Goal: Obtain resource: Download file/media

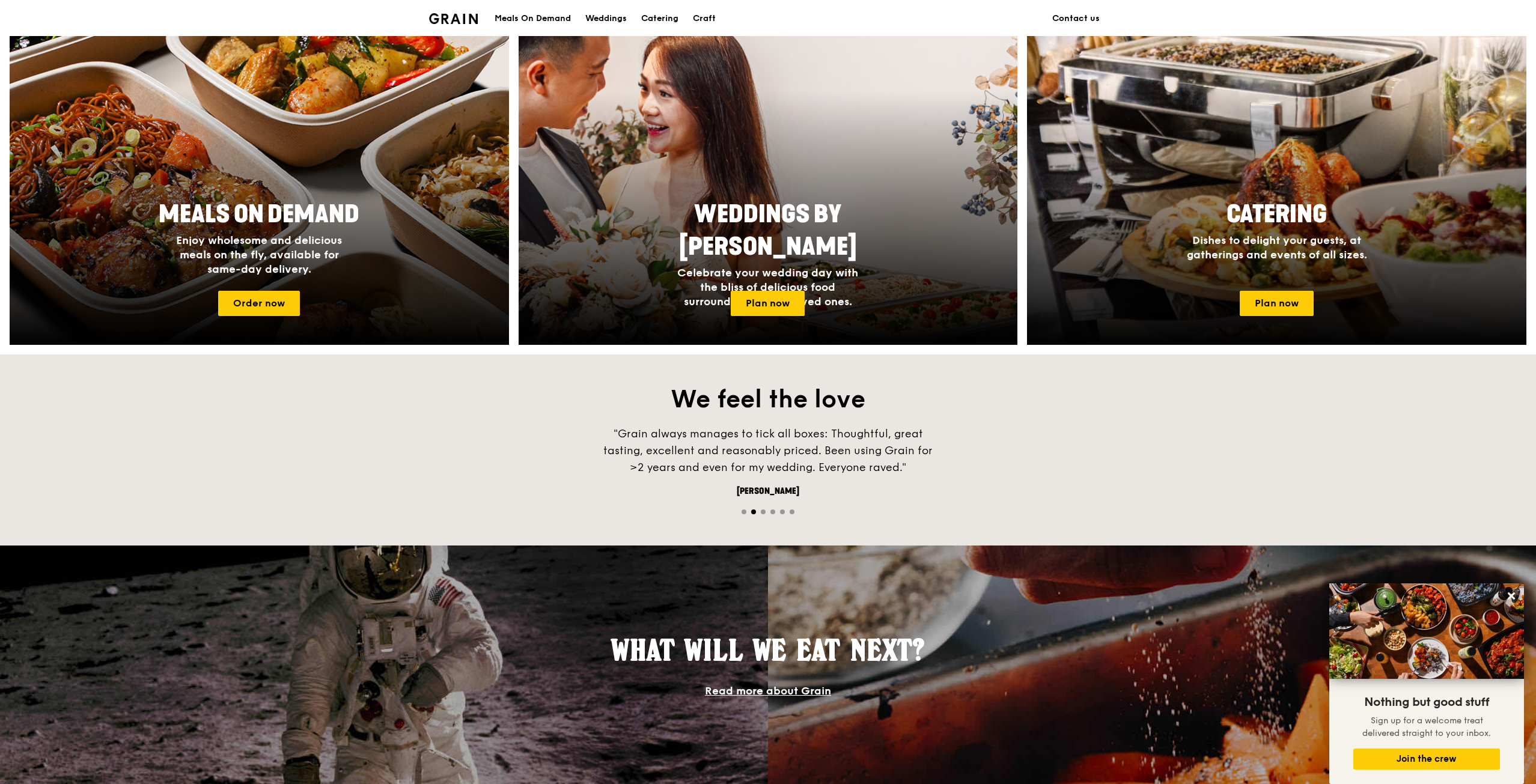
scroll to position [420, 0]
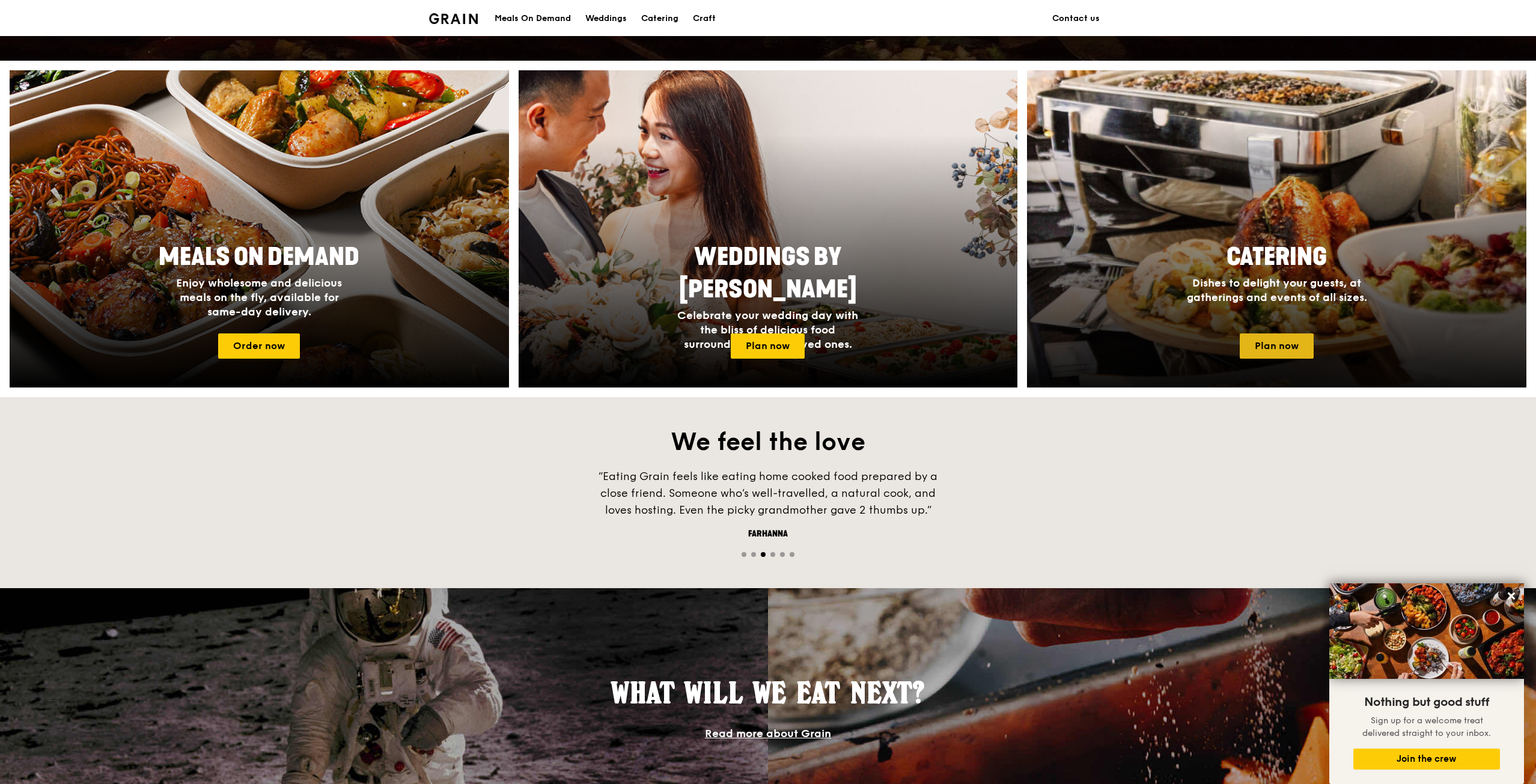
click at [1263, 343] on link "Plan now" at bounding box center [1277, 346] width 74 height 25
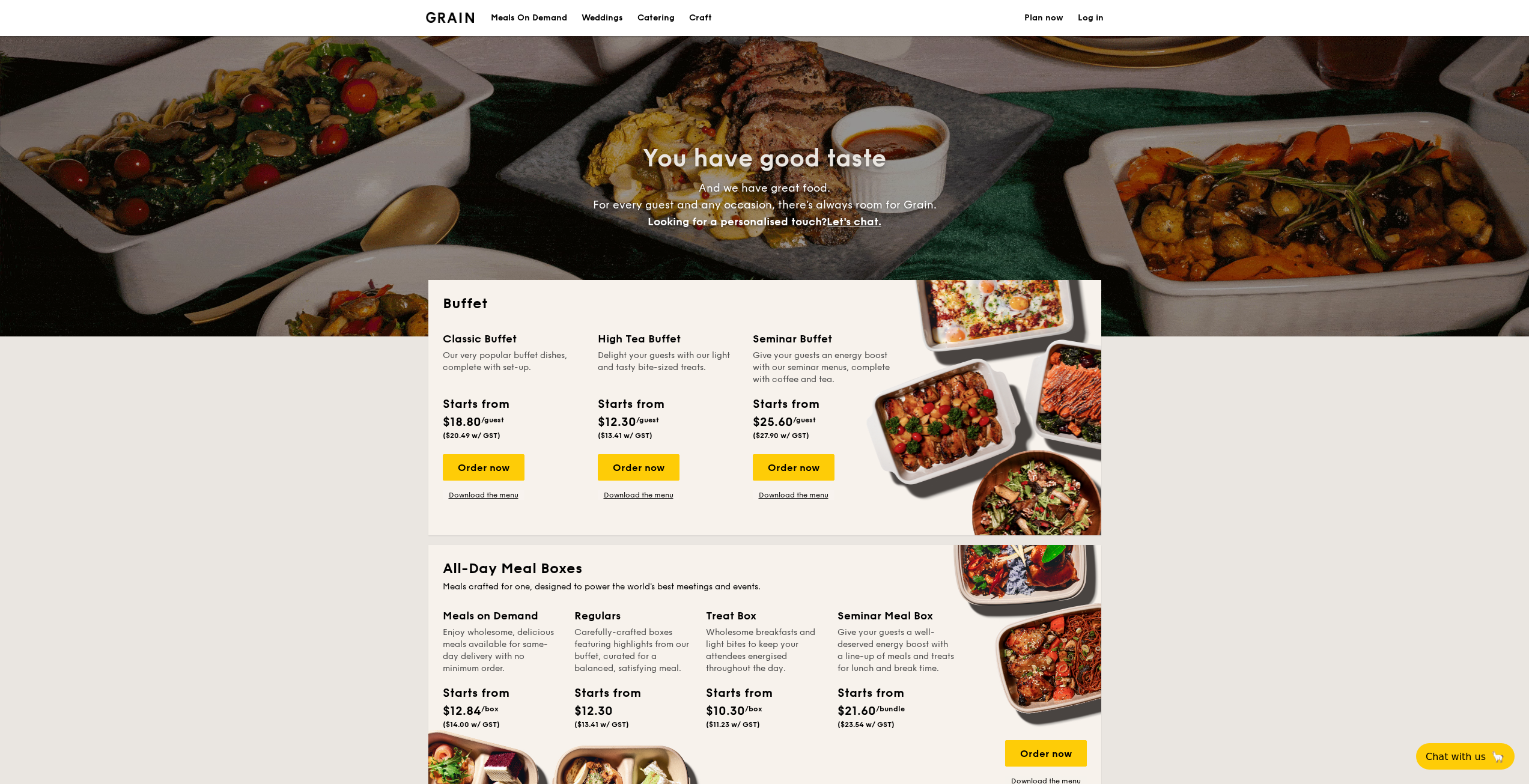
select select
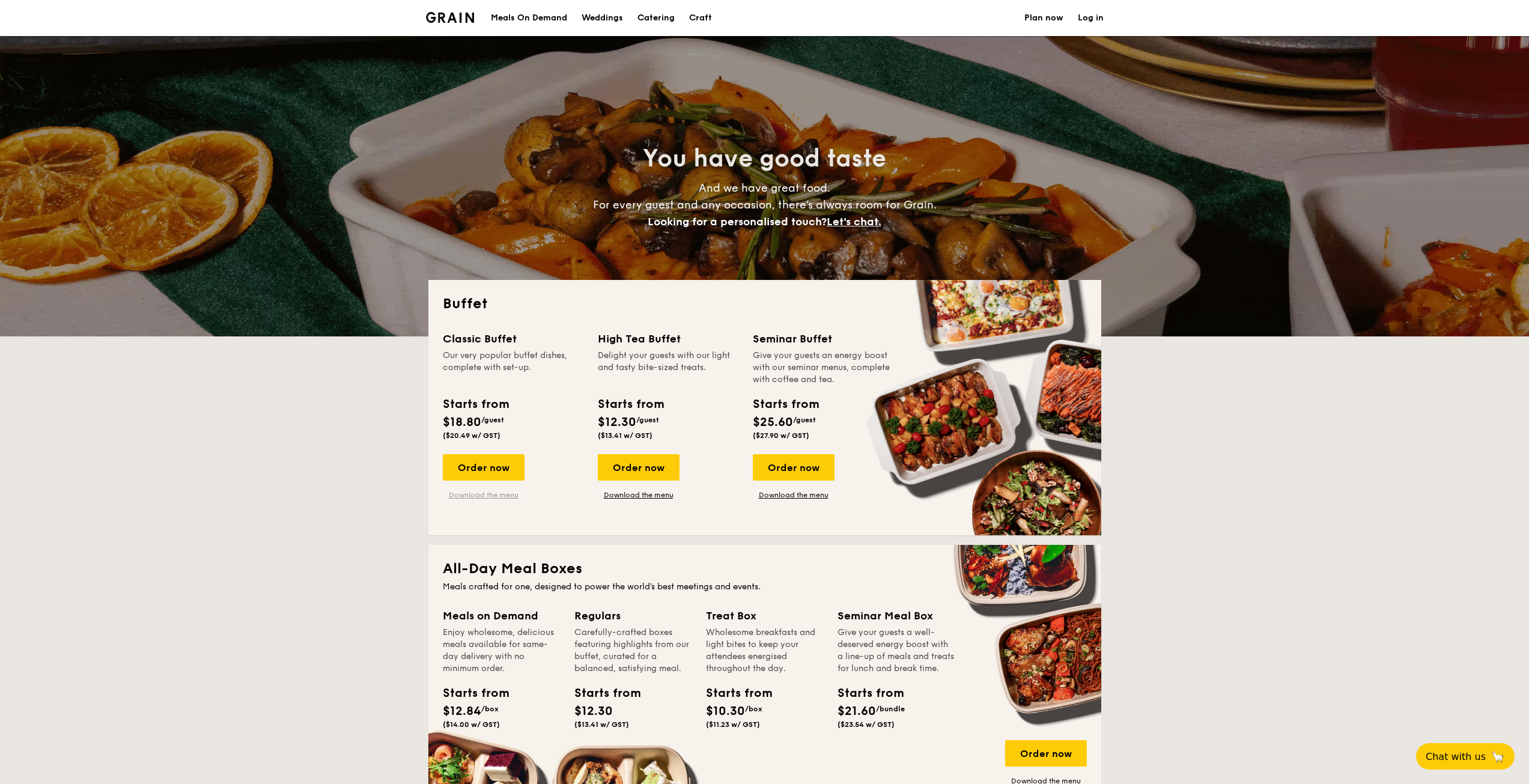
drag, startPoint x: 495, startPoint y: 474, endPoint x: 504, endPoint y: 498, distance: 25.6
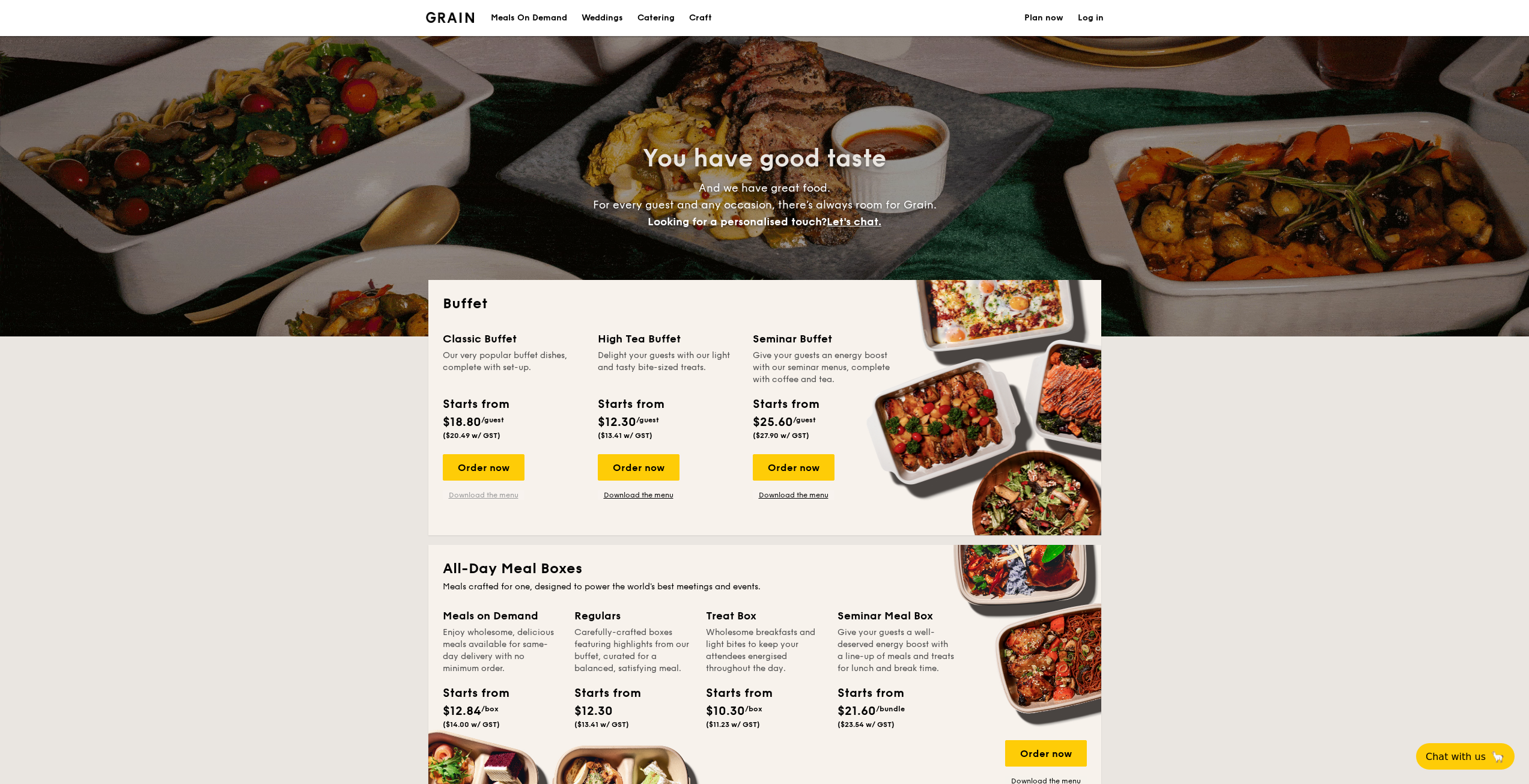
click at [504, 499] on div "Order now Download the menu" at bounding box center [483, 477] width 82 height 46
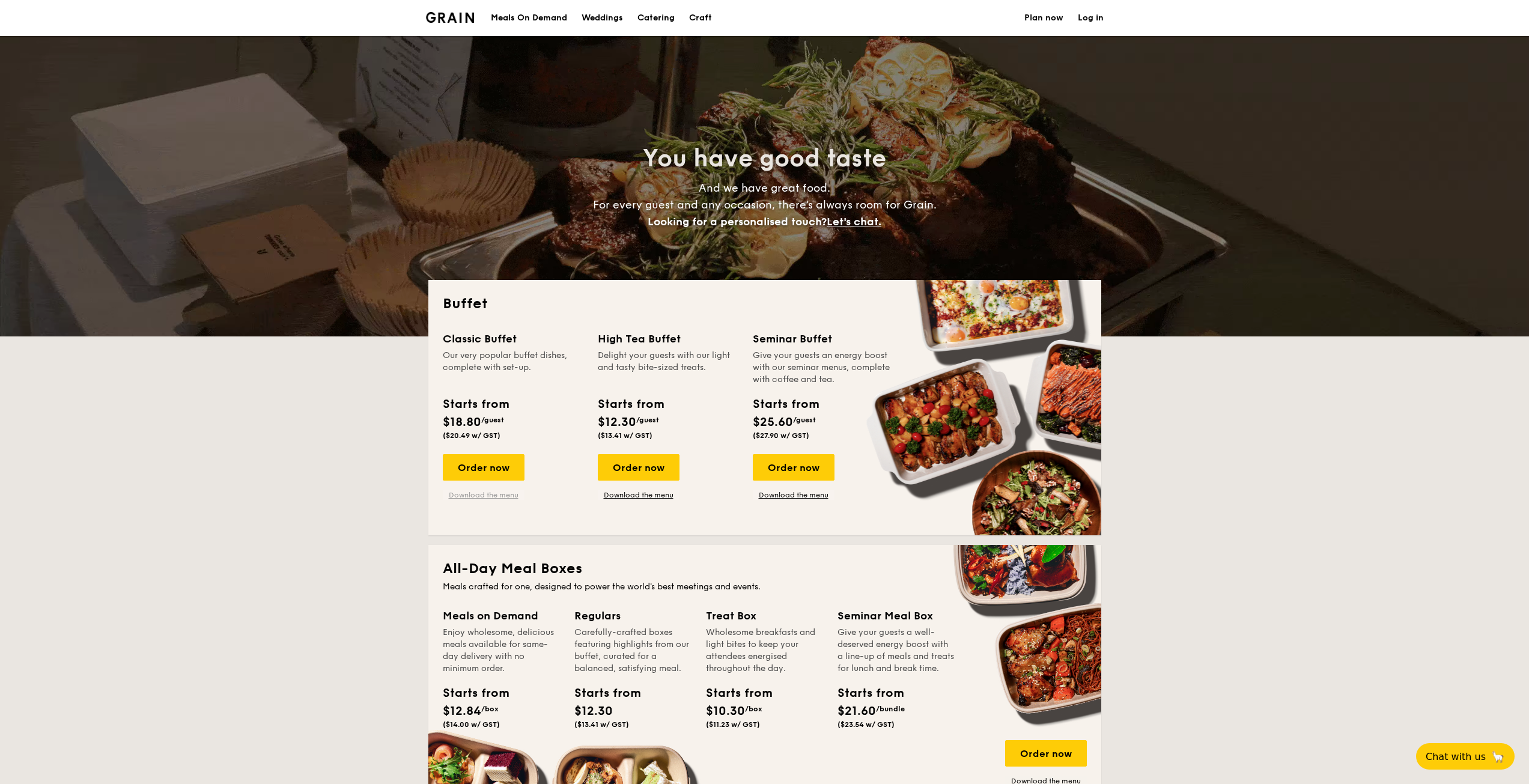
click at [504, 492] on link "Download the menu" at bounding box center [483, 495] width 82 height 10
